Goal: Task Accomplishment & Management: Use online tool/utility

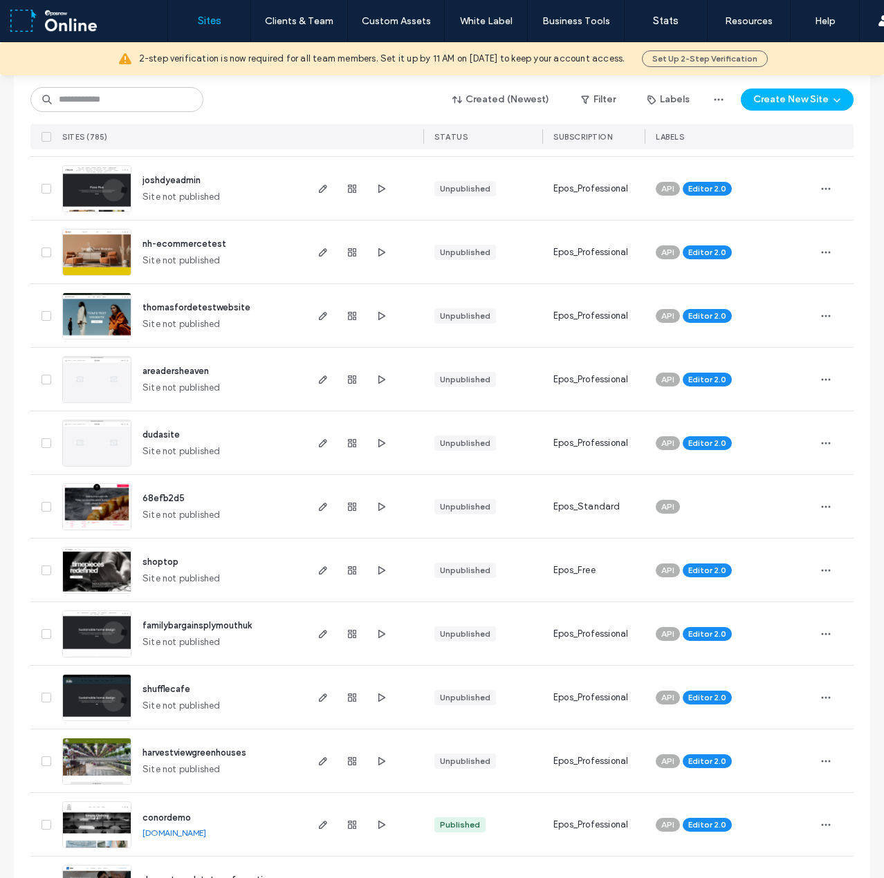
scroll to position [484, 0]
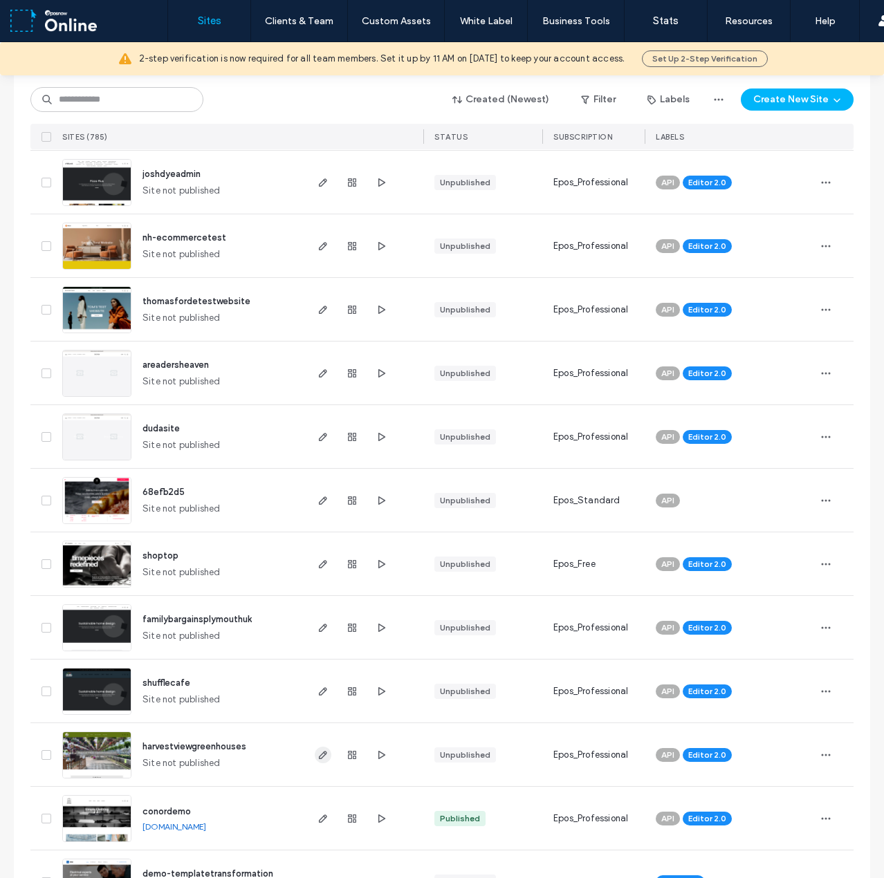
click at [317, 751] on icon "button" at bounding box center [322, 755] width 11 height 11
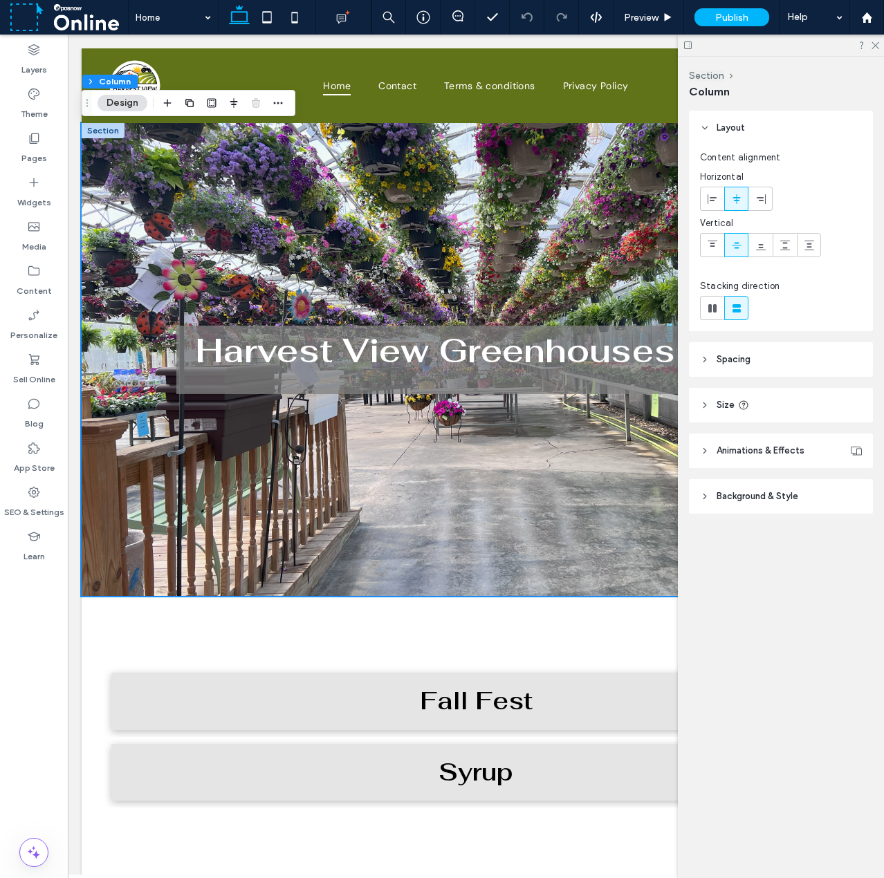
click at [796, 492] on span "Background & Style" at bounding box center [758, 497] width 82 height 14
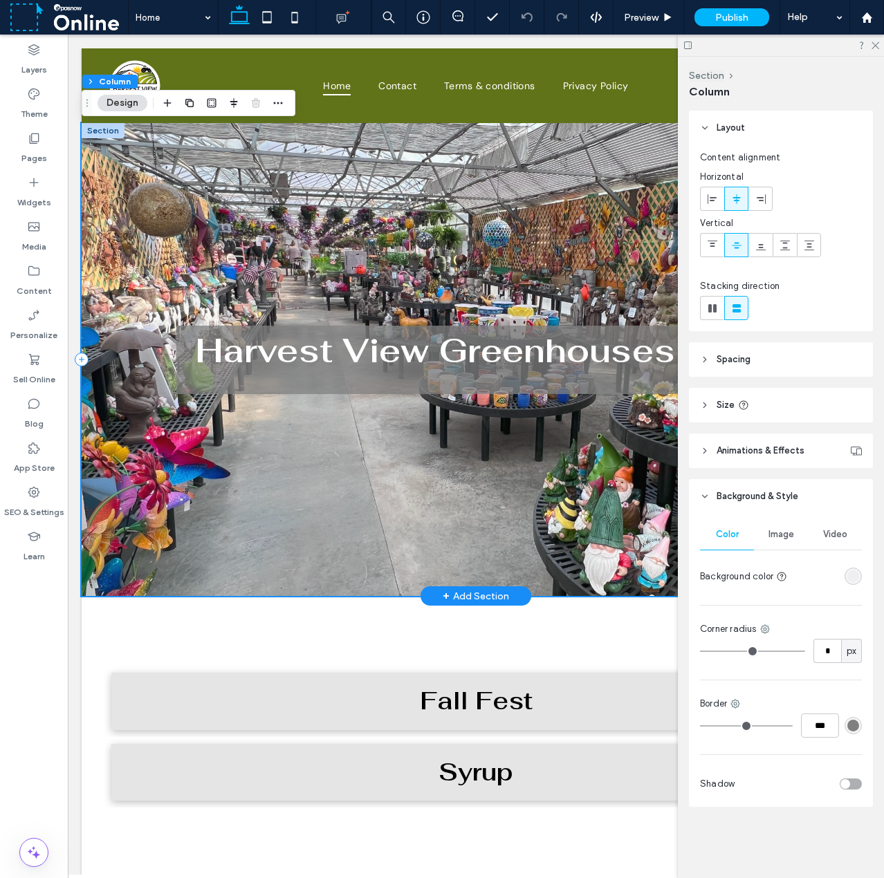
click at [133, 186] on div "Harvest View Greenhouses LLC" at bounding box center [476, 359] width 788 height 473
click at [878, 44] on icon at bounding box center [874, 44] width 9 height 9
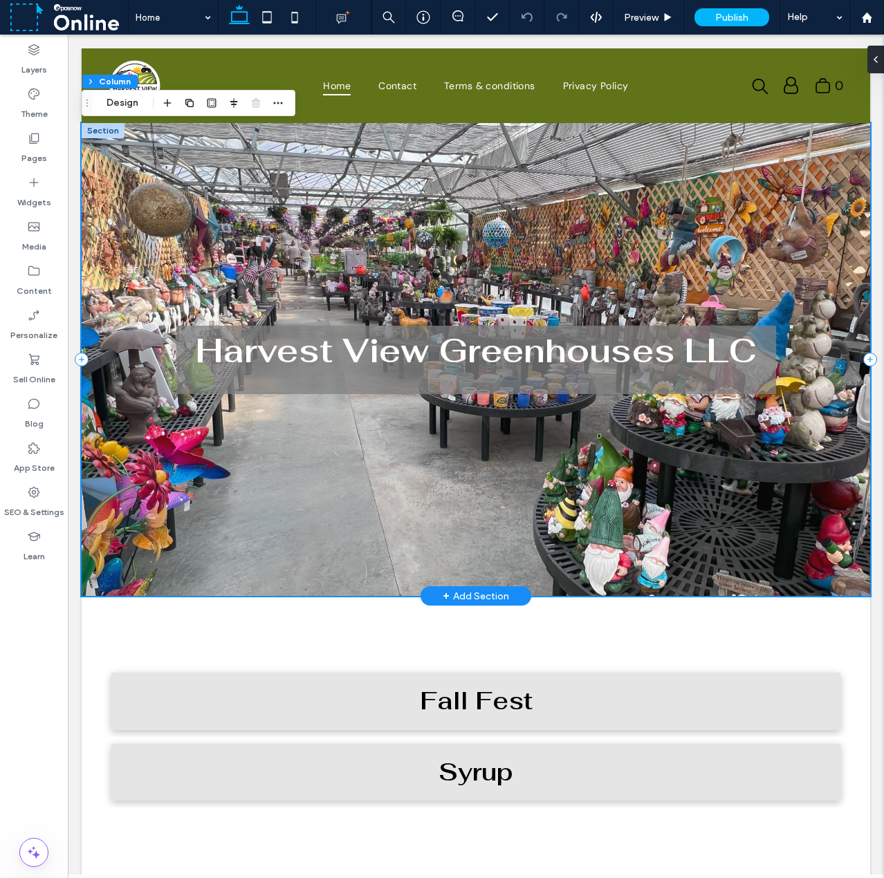
click at [268, 178] on div "Harvest View Greenhouses LLC" at bounding box center [476, 359] width 788 height 473
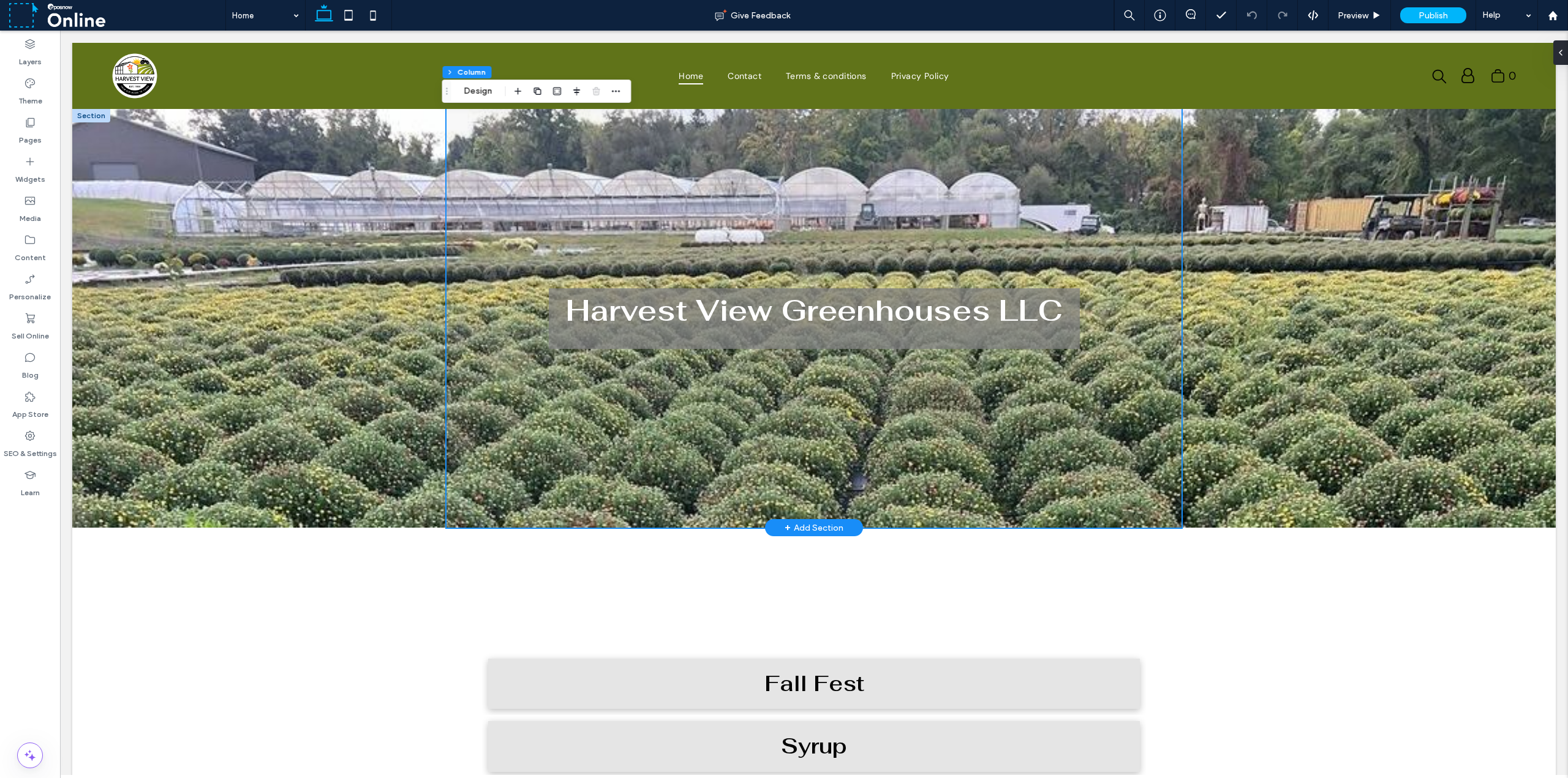
click at [311, 192] on div at bounding box center [814, 318] width 1483 height 419
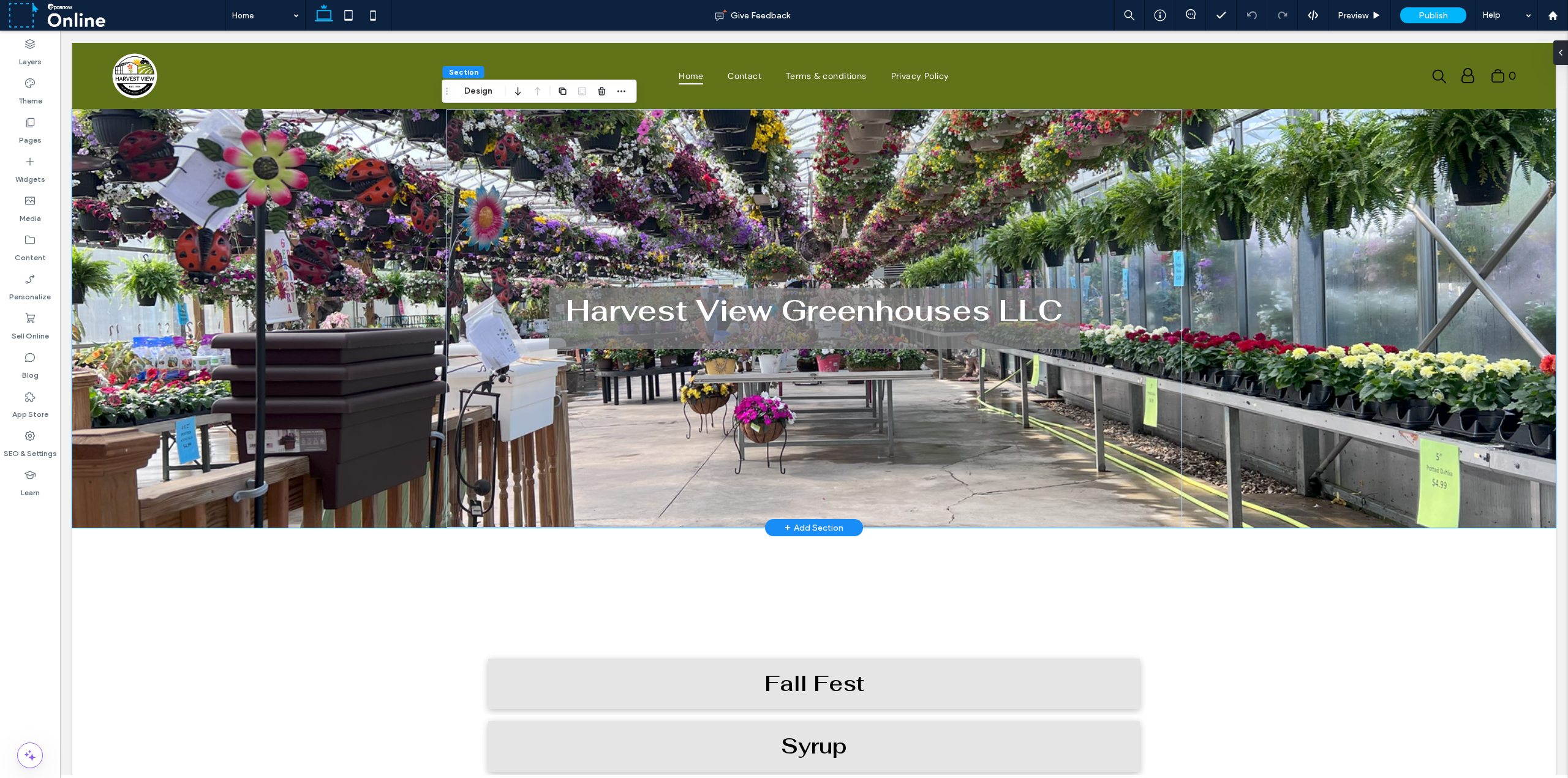
click at [275, 215] on div at bounding box center [814, 318] width 1483 height 419
click at [144, 362] on div at bounding box center [814, 318] width 1483 height 419
drag, startPoint x: 156, startPoint y: 449, endPoint x: 194, endPoint y: 508, distance: 70.2
click at [157, 456] on div at bounding box center [814, 318] width 1483 height 419
click at [207, 519] on div at bounding box center [814, 318] width 1483 height 419
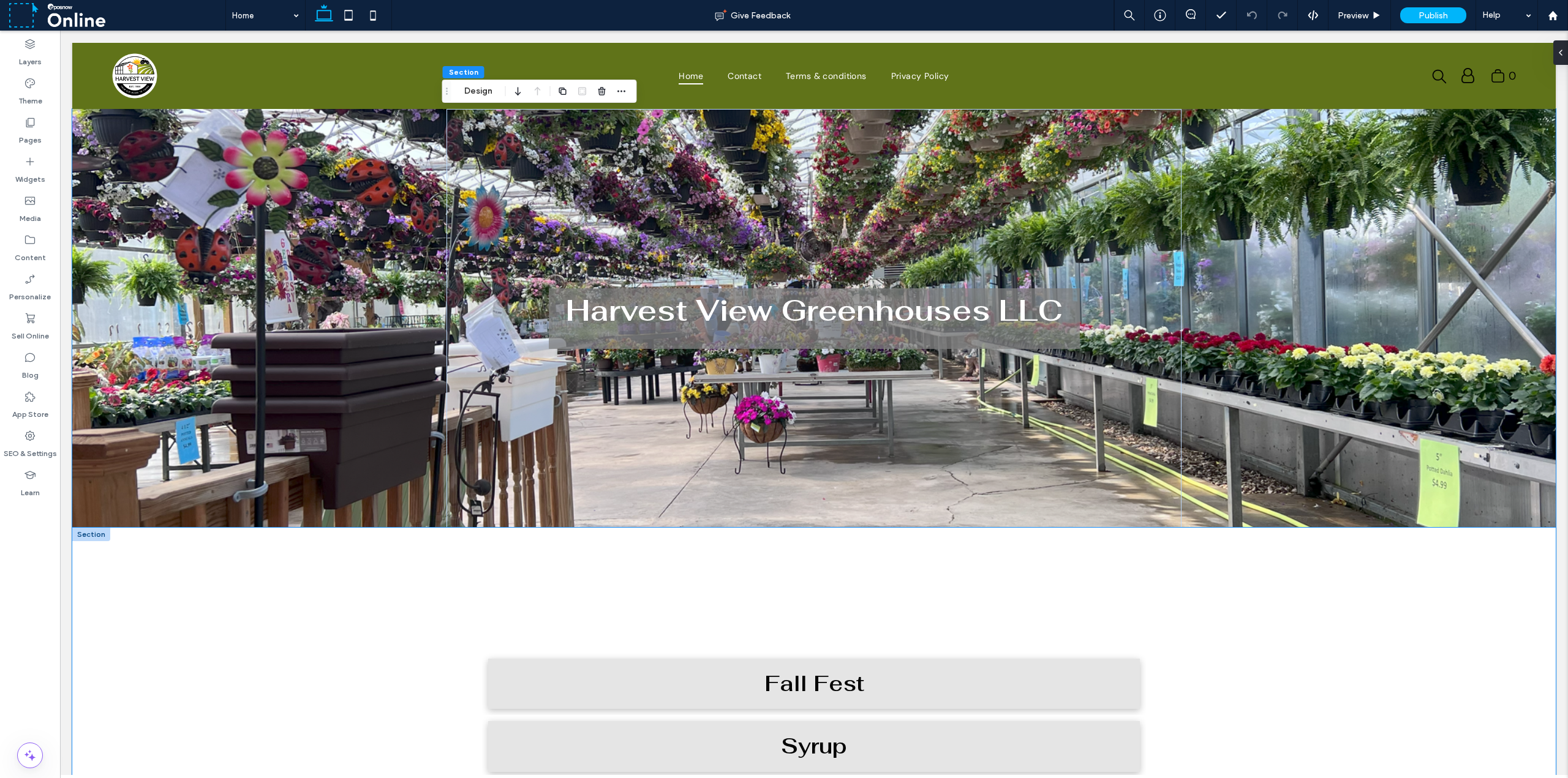
click at [311, 572] on div "Fall Fest Button [GEOGRAPHIC_DATA] Button" at bounding box center [814, 685] width 1483 height 316
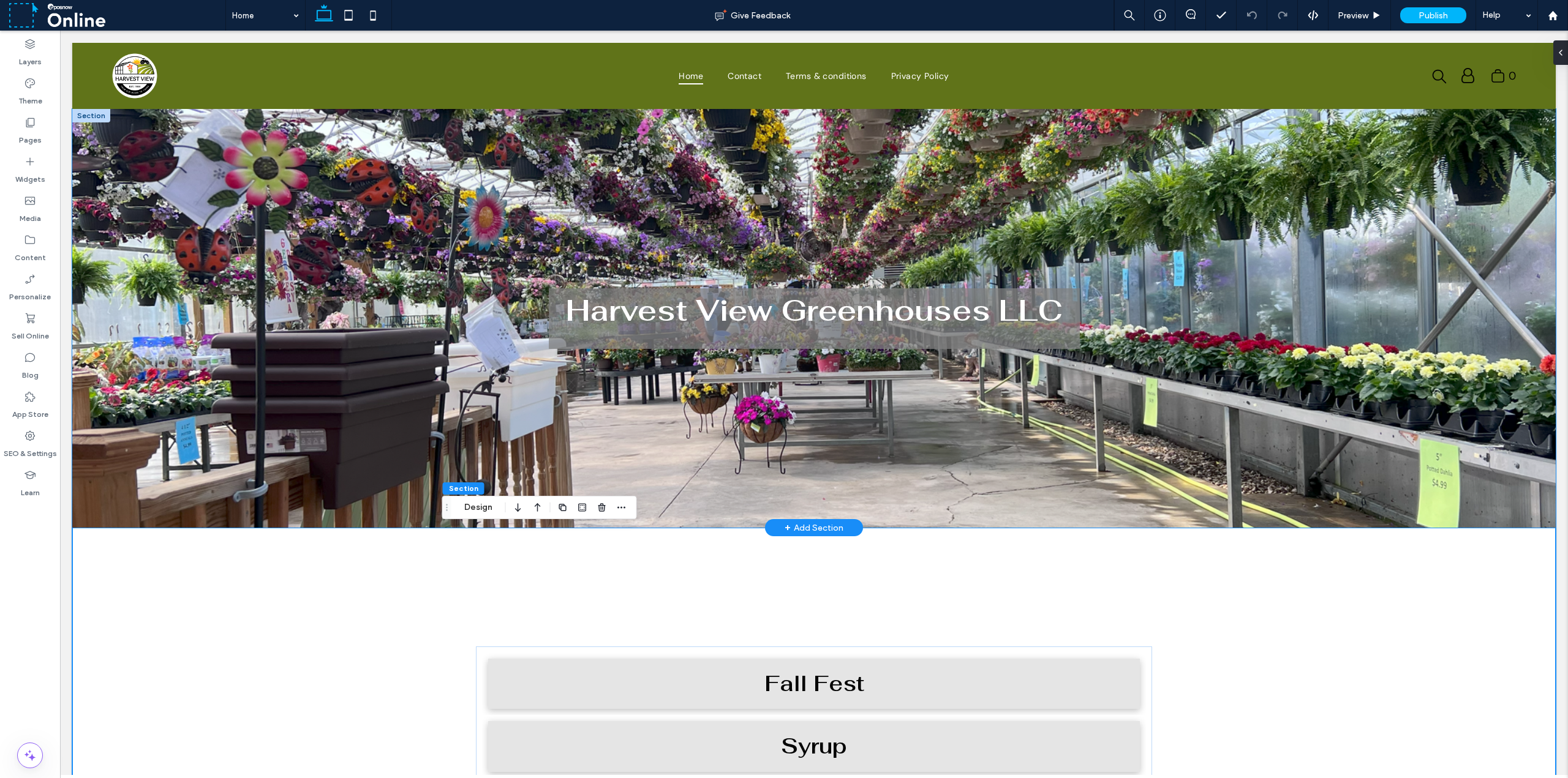
click at [279, 500] on div at bounding box center [814, 318] width 1483 height 419
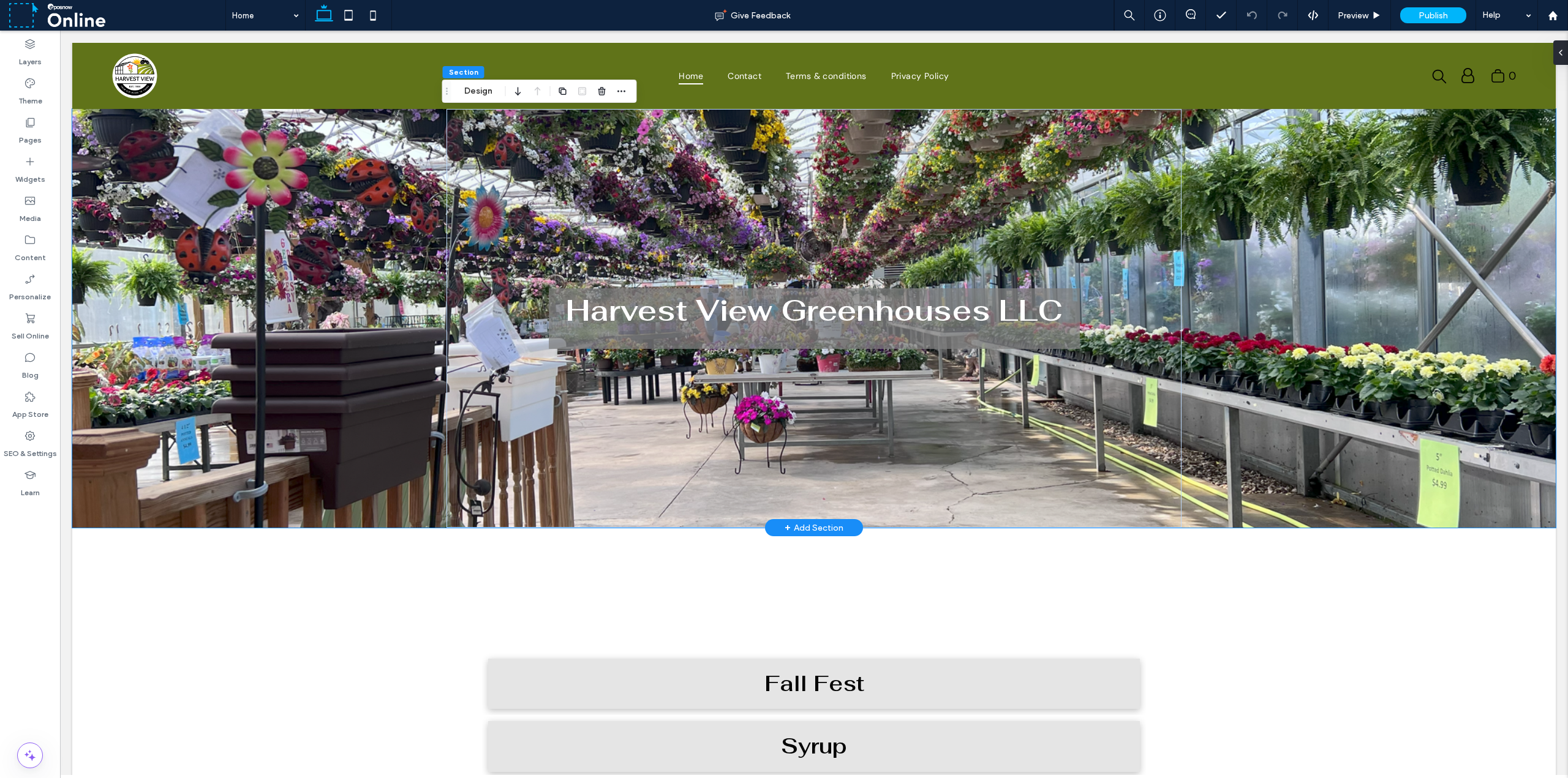
click at [182, 154] on div at bounding box center [814, 318] width 1483 height 419
click at [211, 126] on div at bounding box center [814, 318] width 1483 height 419
click at [485, 96] on button "Design" at bounding box center [478, 91] width 44 height 15
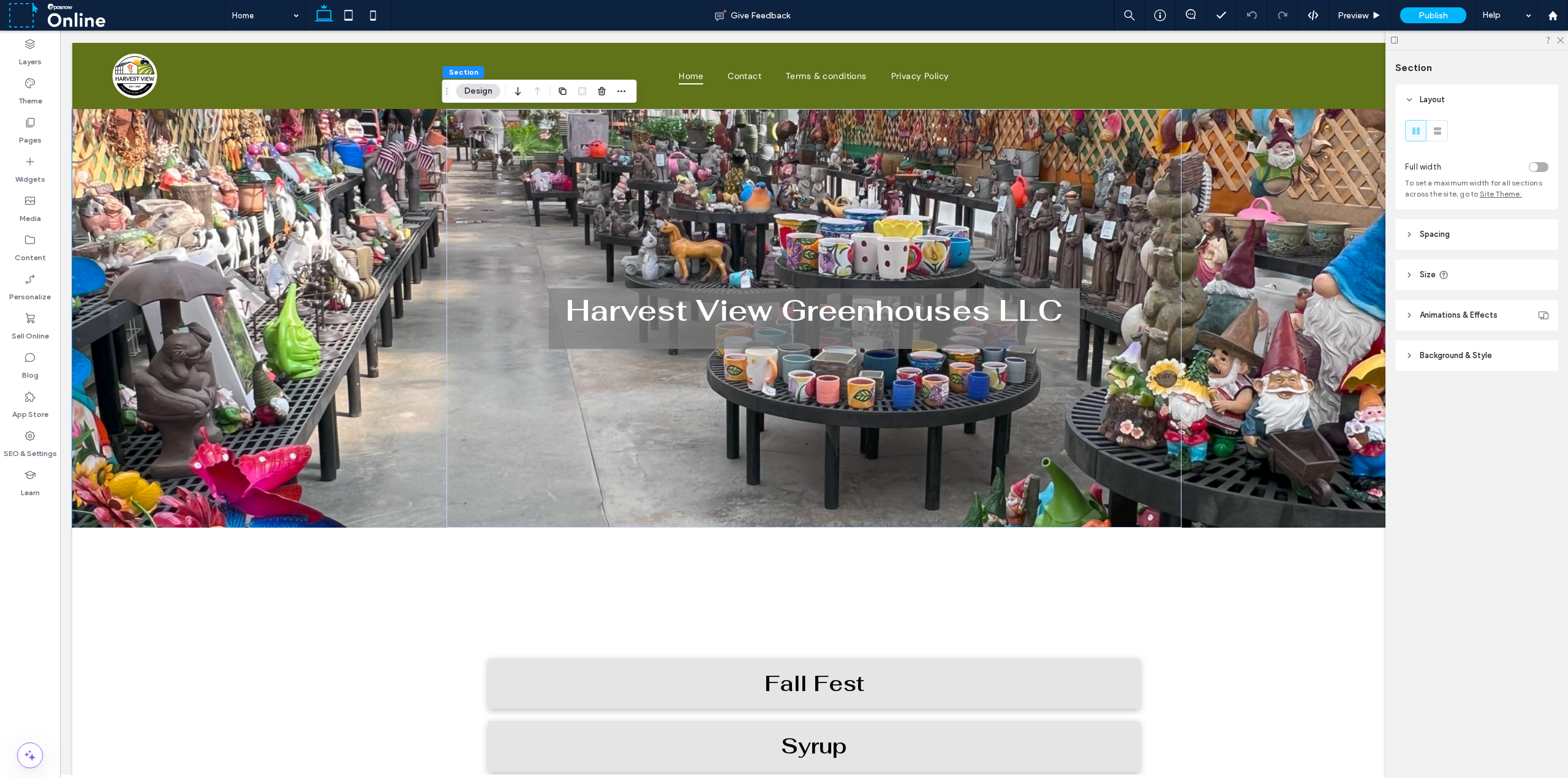
click at [782, 352] on span "Background & Style" at bounding box center [1456, 356] width 73 height 12
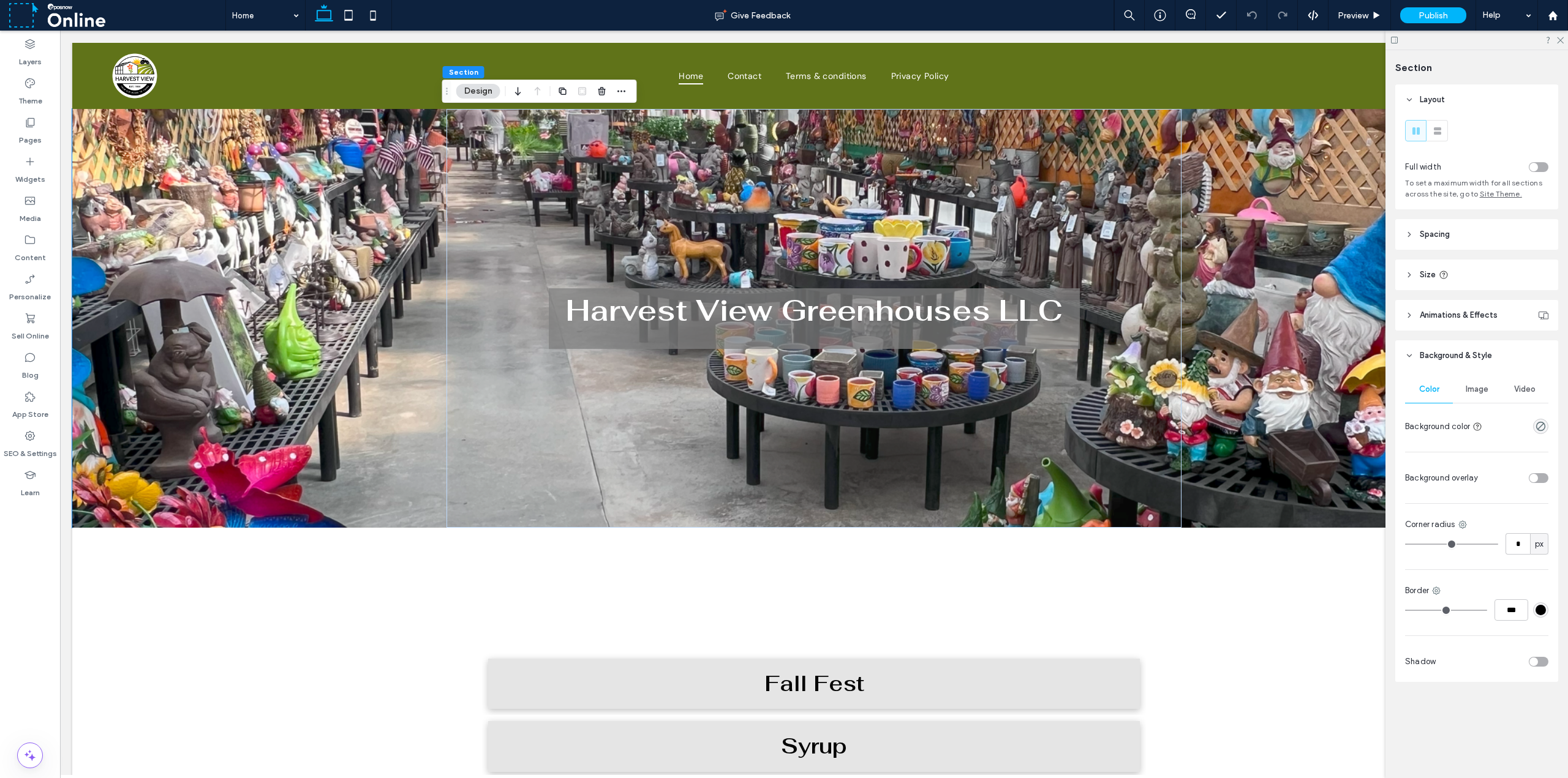
click at [782, 389] on span "Image" at bounding box center [1477, 389] width 23 height 10
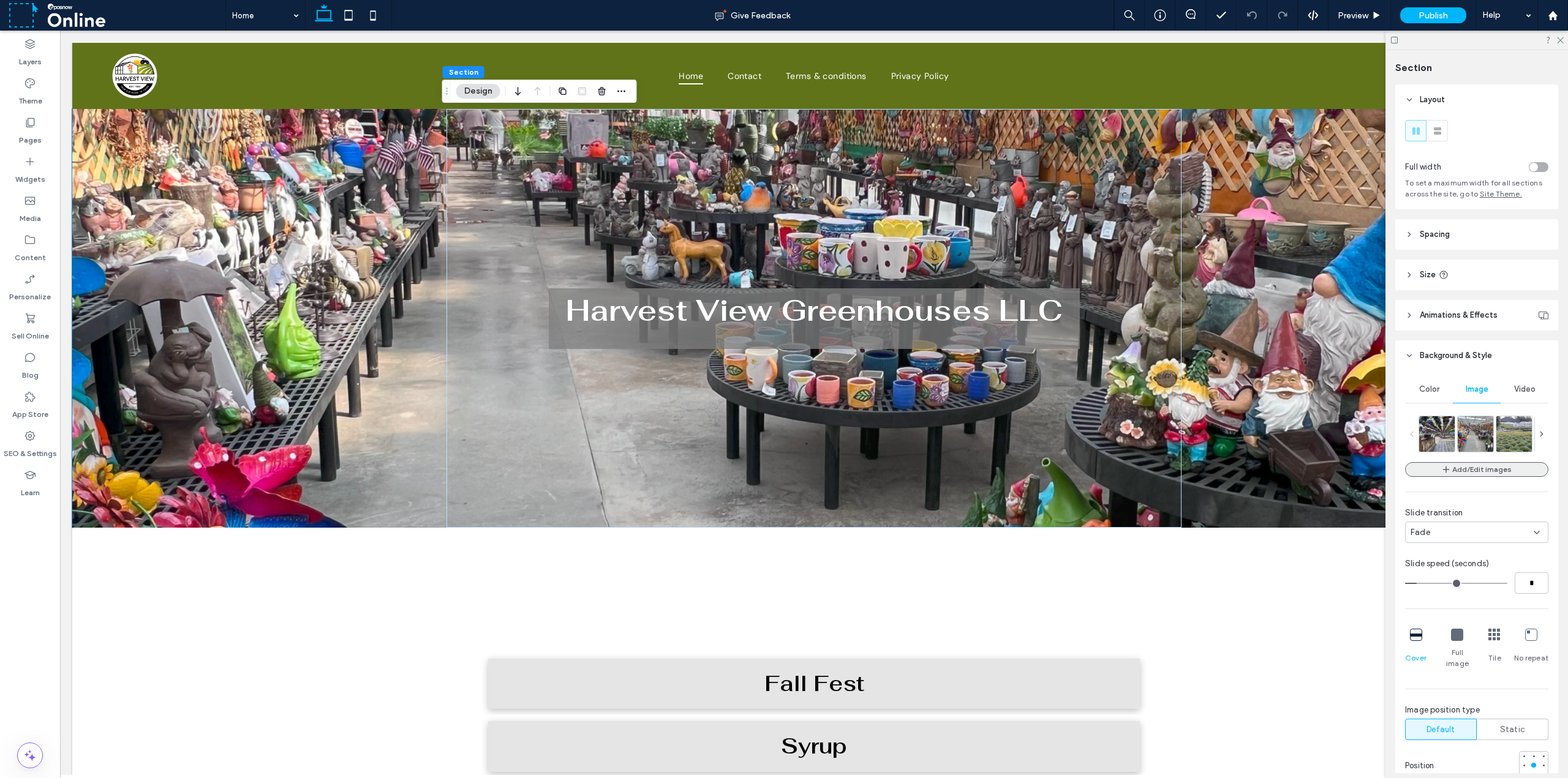
click at [782, 474] on button "Add/Edit images" at bounding box center [1477, 469] width 143 height 15
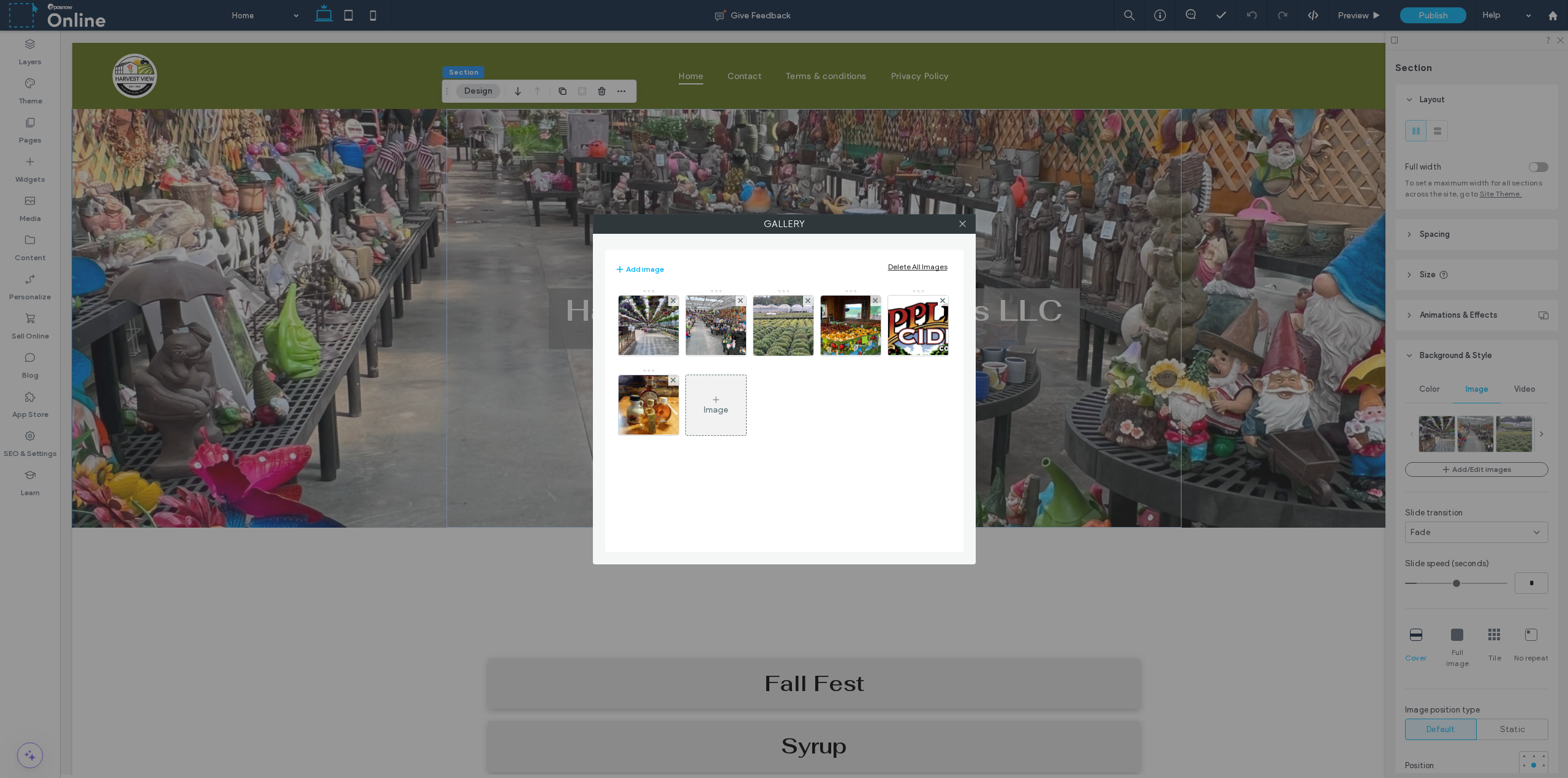
click at [731, 399] on div "Image" at bounding box center [716, 404] width 60 height 58
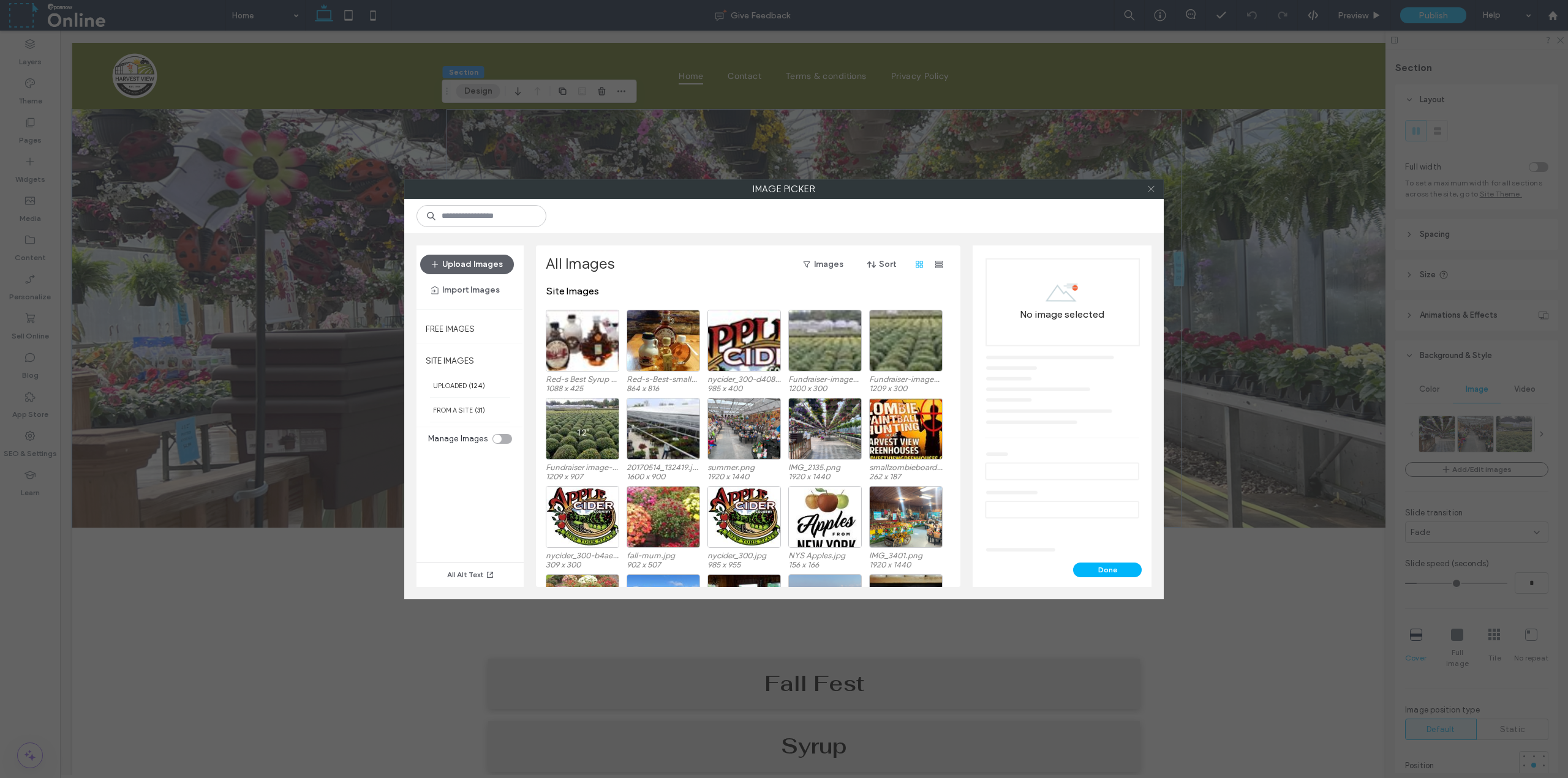
click at [782, 189] on icon at bounding box center [1151, 189] width 9 height 9
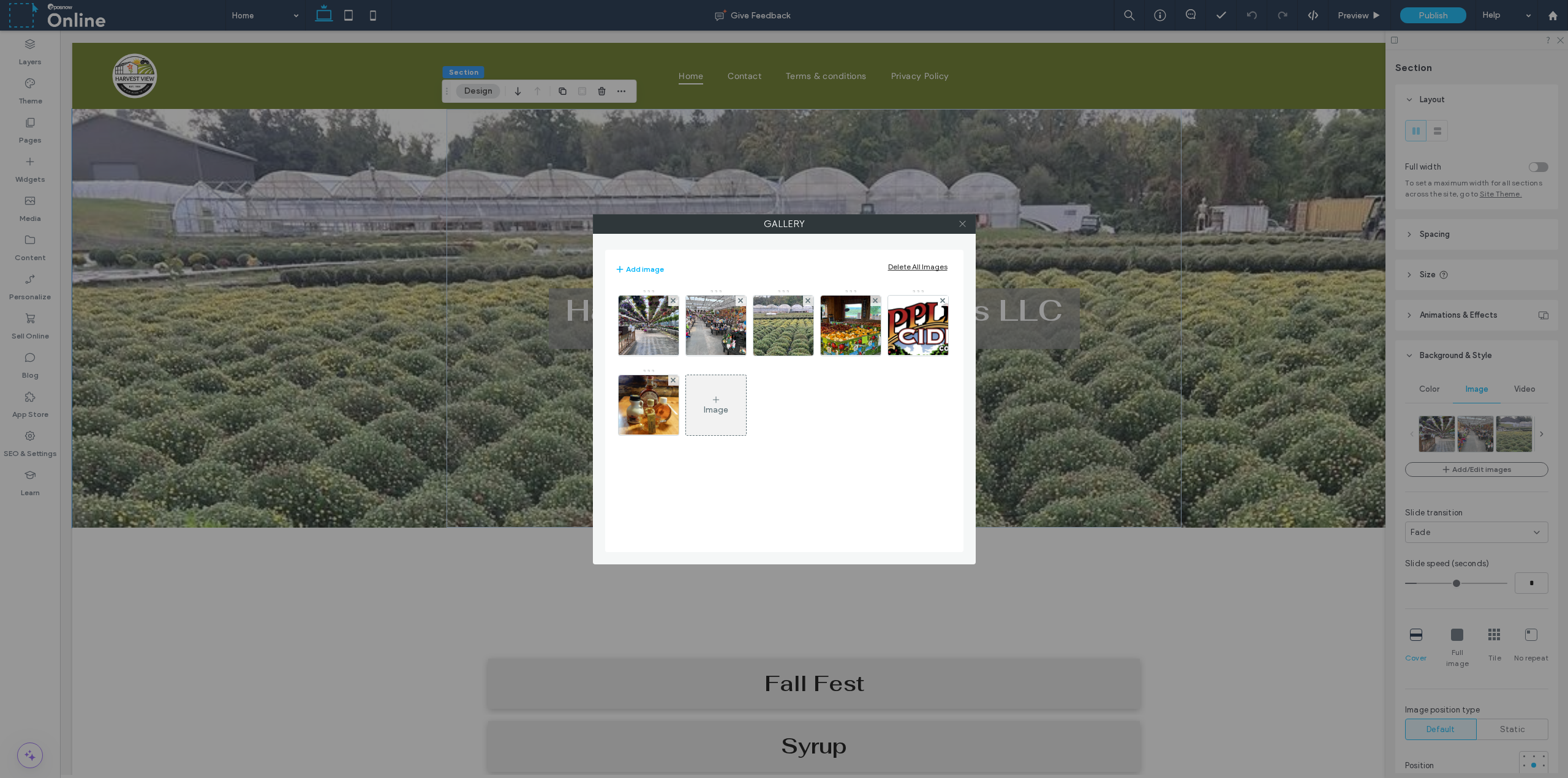
click at [782, 222] on use at bounding box center [962, 224] width 6 height 6
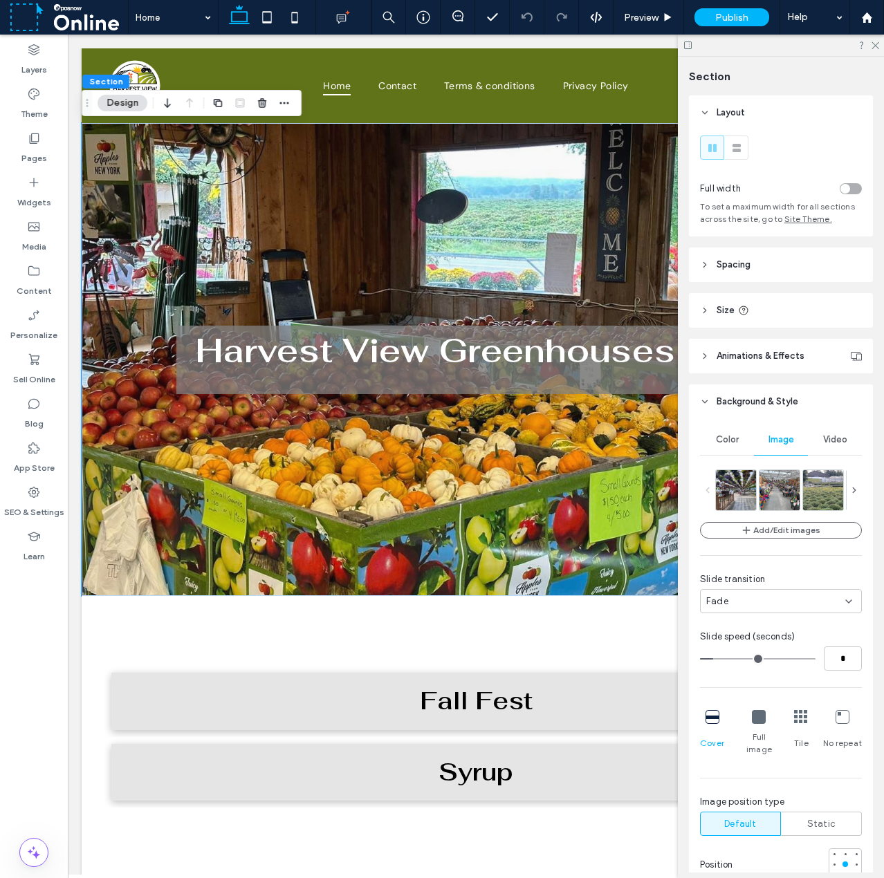
click at [835, 721] on icon at bounding box center [842, 717] width 14 height 14
